Goal: Task Accomplishment & Management: Use online tool/utility

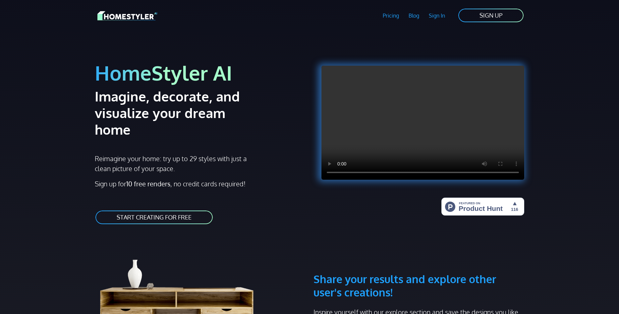
click at [191, 210] on link "START CREATING FOR FREE" at bounding box center [154, 217] width 119 height 15
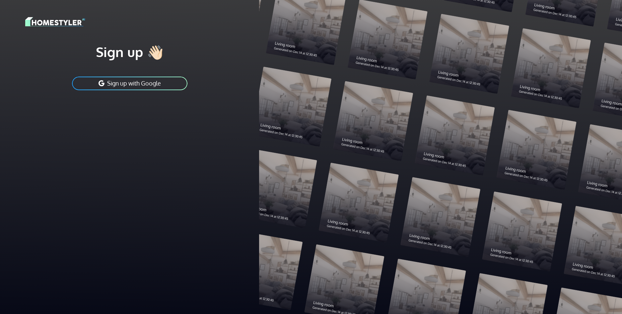
click at [162, 84] on button "Sign up with Google" at bounding box center [129, 83] width 117 height 15
